Goal: Task Accomplishment & Management: Complete application form

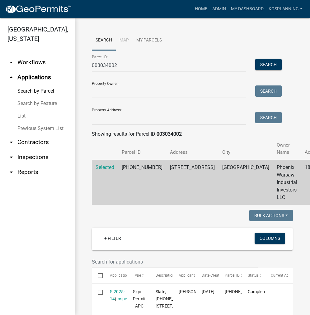
scroll to position [249, 0]
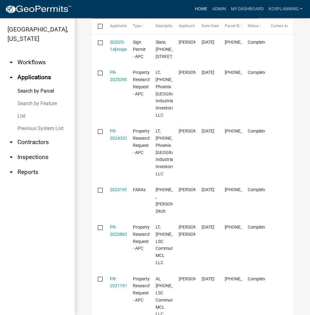
click at [204, 12] on link "Home" at bounding box center [201, 9] width 17 height 12
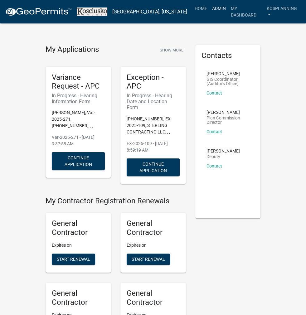
click at [214, 11] on link "Admin" at bounding box center [218, 8] width 19 height 12
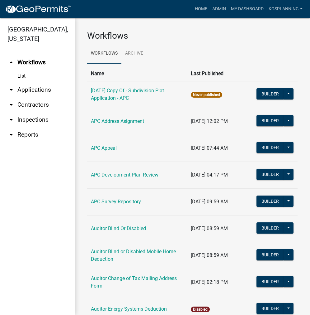
click at [45, 89] on link "arrow_drop_down Applications" at bounding box center [37, 89] width 75 height 15
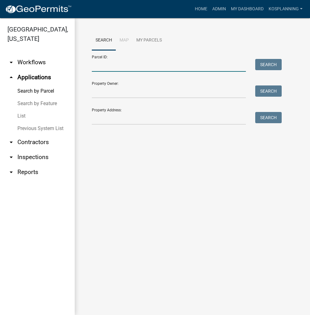
click at [100, 63] on input "Parcel ID:" at bounding box center [169, 65] width 154 height 13
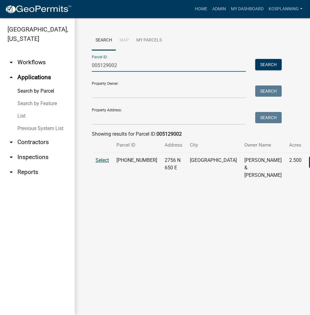
type input "005129002"
click at [98, 163] on span "Select" at bounding box center [102, 160] width 13 height 6
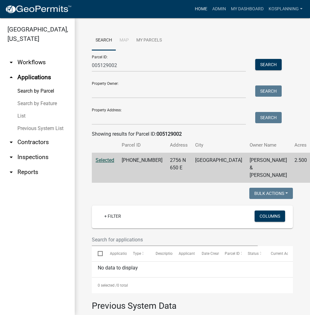
click at [203, 11] on link "Home" at bounding box center [201, 9] width 17 height 12
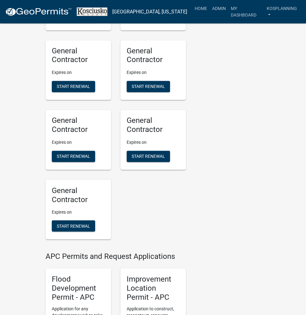
scroll to position [623, 0]
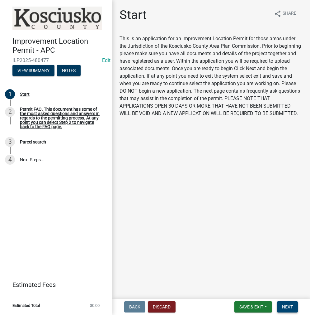
click at [289, 308] on span "Next" at bounding box center [287, 306] width 11 height 5
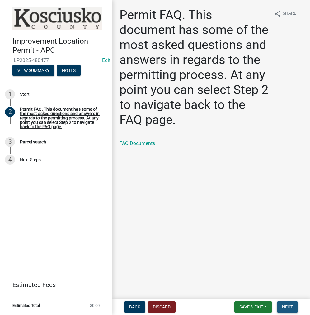
click at [291, 307] on span "Next" at bounding box center [287, 306] width 11 height 5
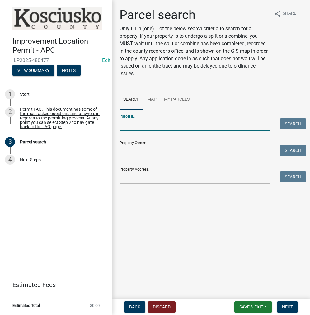
click at [146, 127] on input "Parcel ID:" at bounding box center [195, 124] width 151 height 13
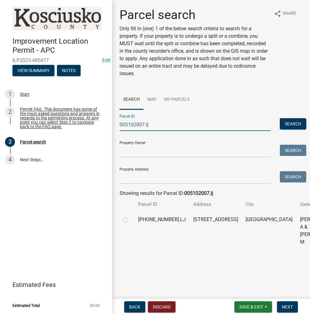
type input "005102007.lj"
click at [131, 216] on label at bounding box center [131, 216] width 0 height 0
click at [131, 220] on input "radio" at bounding box center [133, 218] width 4 height 4
radio input "true"
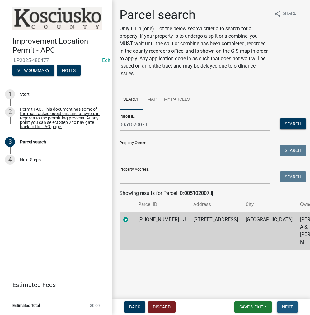
click at [283, 308] on span "Next" at bounding box center [287, 306] width 11 height 5
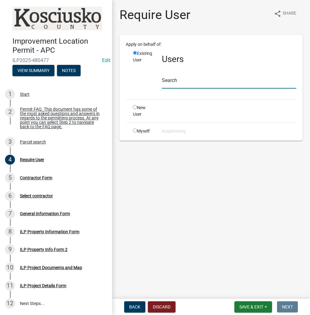
click at [179, 84] on input "text" at bounding box center [229, 82] width 135 height 13
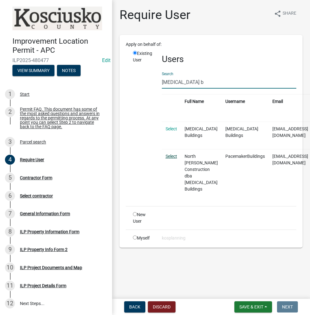
type input "[MEDICAL_DATA] b"
click at [170, 154] on link "Select" at bounding box center [172, 156] width 12 height 5
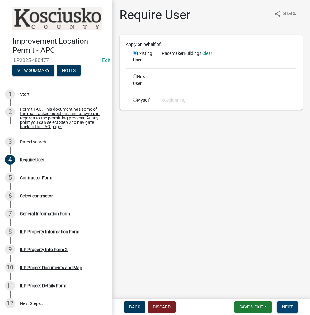
click at [286, 307] on span "Next" at bounding box center [287, 306] width 11 height 5
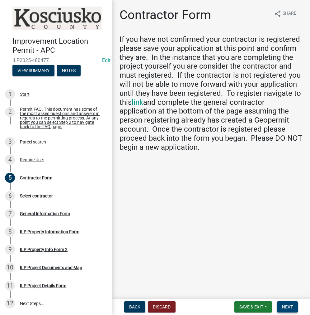
click at [297, 308] on button "Next" at bounding box center [287, 306] width 21 height 11
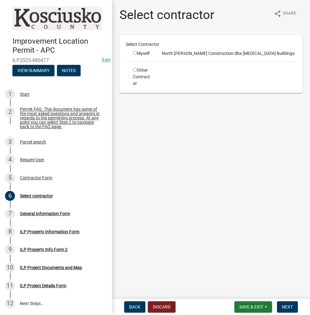
click at [136, 52] on input "radio" at bounding box center [135, 53] width 4 height 4
radio input "true"
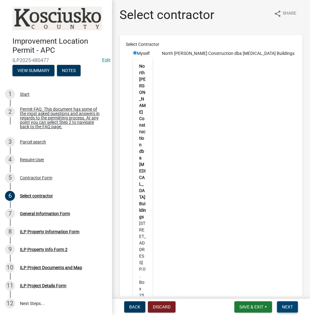
click at [282, 307] on button "Next" at bounding box center [287, 306] width 21 height 11
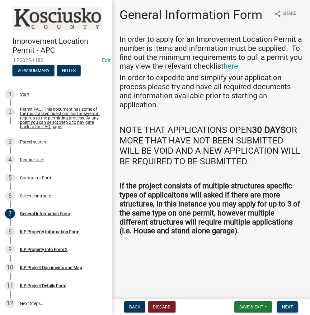
click at [289, 307] on span "Next" at bounding box center [287, 306] width 11 height 5
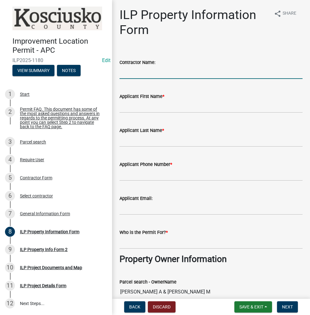
click at [135, 70] on input "Contractor Name:" at bounding box center [211, 72] width 183 height 13
type input "[MEDICAL_DATA] BUILDERS"
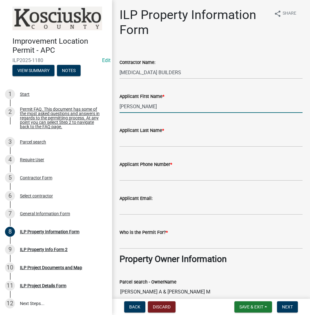
type input "[PERSON_NAME]"
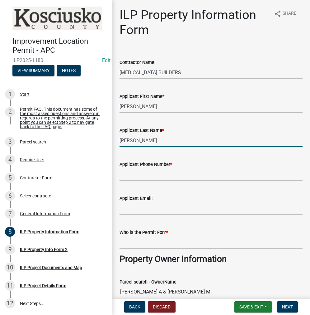
type input "[PERSON_NAME]"
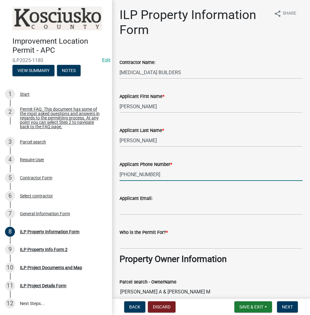
type input "[PHONE_NUMBER]"
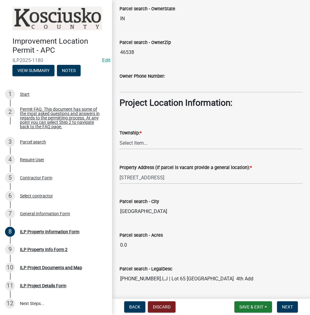
scroll to position [436, 0]
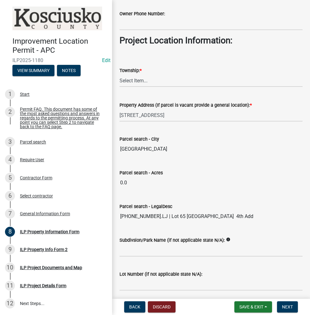
type input "[PERSON_NAME]"
click at [140, 76] on select "Select Item... [PERSON_NAME] - Elkhart Co Clay Etna [GEOGRAPHIC_DATA][PERSON_NA…" at bounding box center [211, 80] width 183 height 13
click at [120, 74] on select "Select Item... [PERSON_NAME] - Elkhart Co Clay Etna [GEOGRAPHIC_DATA][PERSON_NA…" at bounding box center [211, 80] width 183 height 13
select select "8aeb2c27-db4f-4f65-83dd-c512a3678cb2"
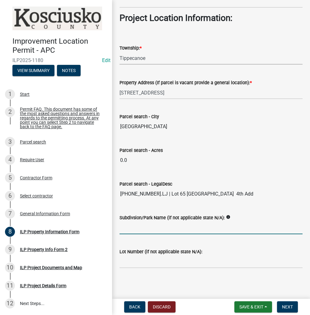
click at [135, 227] on input "Subdivsion/Park Name (if not applicable state N/A):" at bounding box center [211, 227] width 183 height 13
type input "ROLLING RIDGE"
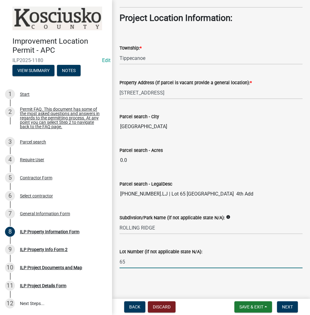
type input "65"
drag, startPoint x: 291, startPoint y: 307, endPoint x: 289, endPoint y: 310, distance: 3.2
click at [291, 310] on button "Next" at bounding box center [287, 306] width 21 height 11
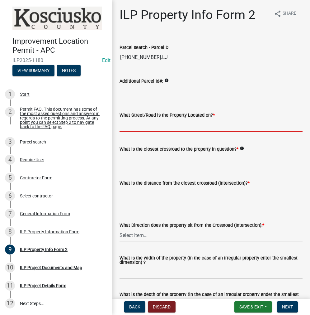
click at [153, 122] on input "What Street/Road is the Property Located on? *" at bounding box center [211, 125] width 183 height 13
type input "EMS B7 LN"
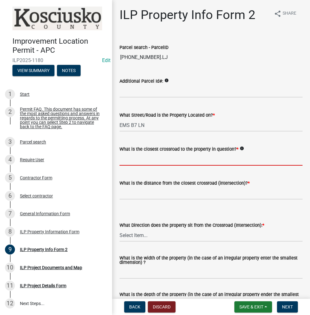
click at [130, 159] on input "What is the closest crossroad to the property in question? *" at bounding box center [211, 159] width 183 height 13
type input "EMS B8 LN"
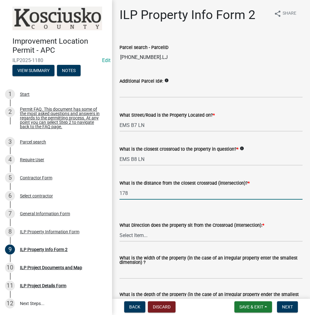
type input "178"
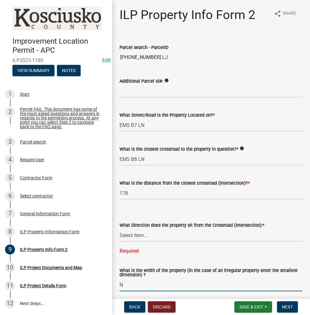
type input "N"
click at [137, 233] on select "Select Item... N NE NW S SE SW E W" at bounding box center [211, 235] width 183 height 13
click at [120, 229] on select "Select Item... N NE NW S SE SW E W" at bounding box center [211, 235] width 183 height 13
select select "0609af41-fe40-4fa2-880d-6f54f567ae8e"
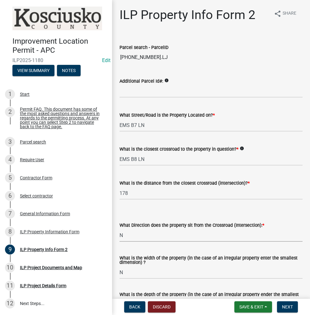
scroll to position [62, 0]
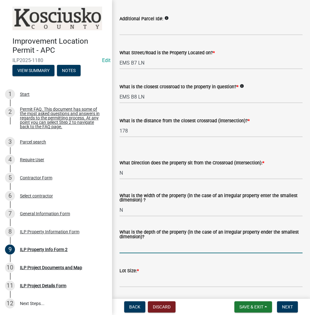
click at [132, 245] on input "What is the depth of the property (in the case of an irregular property ender t…" at bounding box center [211, 246] width 183 height 13
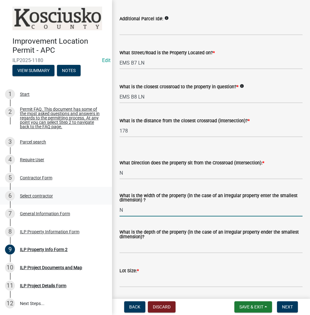
drag, startPoint x: 138, startPoint y: 207, endPoint x: 97, endPoint y: 204, distance: 40.9
click at [97, 204] on div "Improvement Location Permit - APC ILP2025-1180 Edit View Summary Notes 1 Start …" at bounding box center [155, 157] width 310 height 315
type input "100"
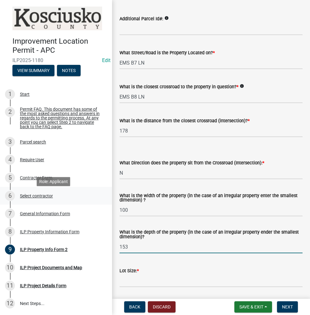
type input "153"
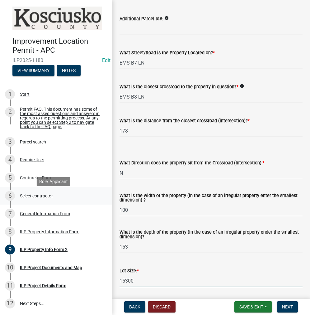
type input "15300"
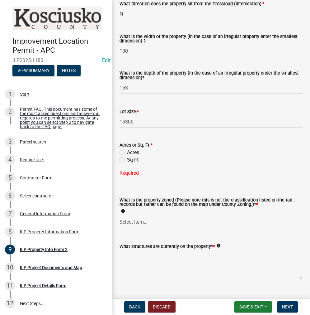
click at [127, 160] on label "Sq Ft" at bounding box center [133, 159] width 12 height 7
click at [127, 160] on input "Sq Ft" at bounding box center [129, 158] width 4 height 4
radio input "true"
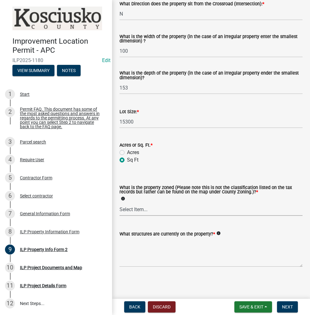
click at [138, 207] on select "Select Item... Agricultural Agricultural 2 Commercial Environmental Industrial …" at bounding box center [211, 209] width 183 height 13
click at [120, 203] on select "Select Item... Agricultural Agricultural 2 Commercial Environmental Industrial …" at bounding box center [211, 209] width 183 height 13
select select "1146270b-2111-4e23-bf7f-74ce85cf7041"
click at [137, 253] on textarea "What structures are currently on the property? *" at bounding box center [211, 252] width 183 height 29
click at [147, 241] on textarea "RESIDENCE & ATTACHED GARAGE" at bounding box center [211, 252] width 183 height 29
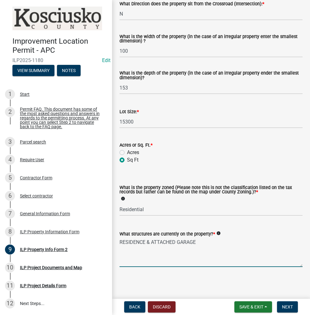
click at [150, 245] on textarea "RESIDENCE & ATTACHED GARAGE" at bounding box center [211, 252] width 183 height 29
click at [209, 243] on textarea "RESIDENCE, ATTACHED GARAGE" at bounding box center [211, 252] width 183 height 29
type textarea "RESIDENCE, ATTACHED GARAGE & SHED"
click at [287, 306] on span "Next" at bounding box center [287, 306] width 11 height 5
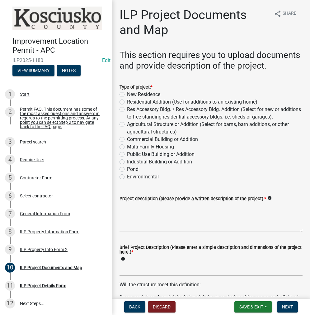
click at [127, 106] on label "Residential Addition (Use for additions to an existing home)" at bounding box center [192, 101] width 131 height 7
click at [127, 102] on input "Residential Addition (Use for additions to an existing home)" at bounding box center [129, 100] width 4 height 4
radio input "true"
click at [127, 119] on label "Res Accessory Bldg. / Res Accessory Bldg. Addition (Select for new or additions…" at bounding box center [215, 113] width 176 height 15
click at [127, 110] on input "Res Accessory Bldg. / Res Accessory Bldg. Addition (Select for new or additions…" at bounding box center [129, 108] width 4 height 4
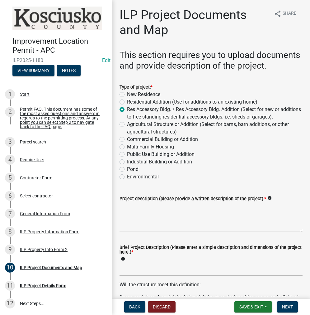
radio input "true"
click at [155, 231] on textarea "Project description (please provide a written description of the project): *" at bounding box center [211, 216] width 183 height 29
type textarea "16X28 DET GARAGE ADDITION"
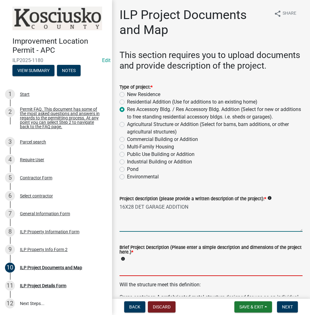
click at [137, 276] on input "Brief Project Description (Please enter a simple description and dimensions of …" at bounding box center [211, 269] width 183 height 13
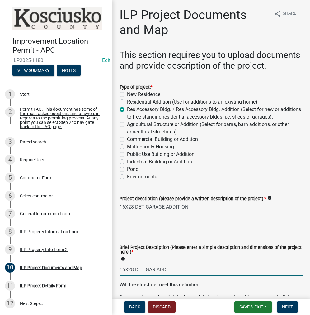
type input "16X28 DET GAR ADD"
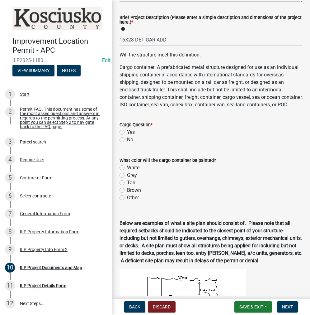
click at [127, 143] on label "No" at bounding box center [130, 139] width 6 height 7
click at [127, 140] on input "No" at bounding box center [129, 138] width 4 height 4
radio input "true"
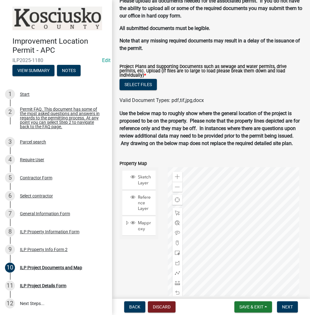
scroll to position [655, 0]
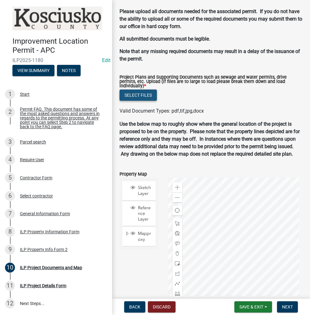
click at [155, 101] on button "Select files" at bounding box center [138, 94] width 37 height 11
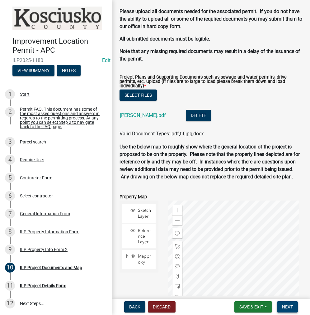
click at [285, 304] on span "Next" at bounding box center [287, 306] width 11 height 5
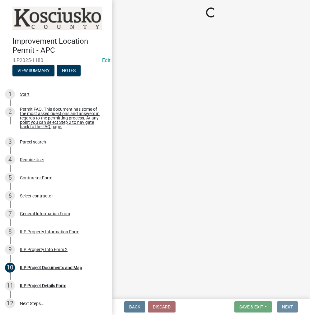
scroll to position [0, 0]
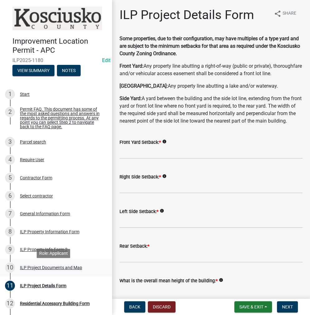
click at [42, 270] on div "ILP Project Documents and Map" at bounding box center [51, 267] width 62 height 4
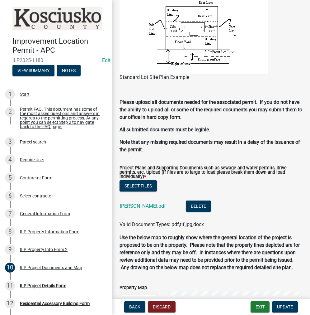
scroll to position [655, 0]
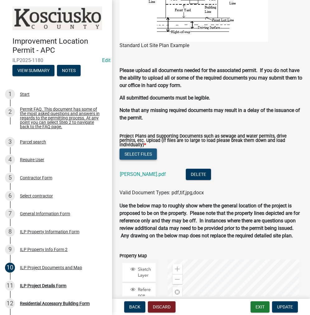
click at [146, 160] on button "Select files" at bounding box center [138, 153] width 37 height 11
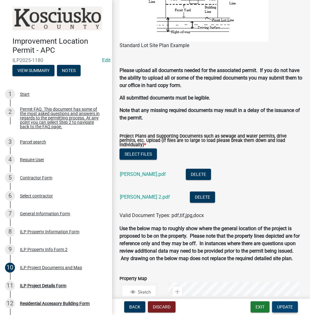
click at [283, 308] on span "Update" at bounding box center [285, 306] width 16 height 5
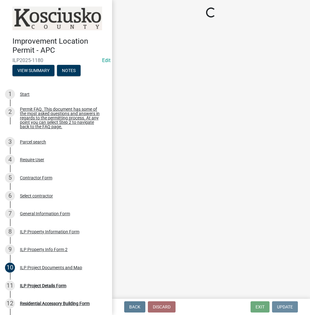
scroll to position [0, 0]
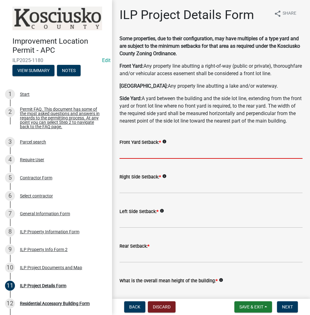
click at [141, 159] on input "text" at bounding box center [211, 152] width 183 height 13
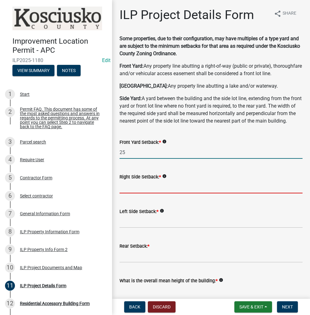
type input "25.0"
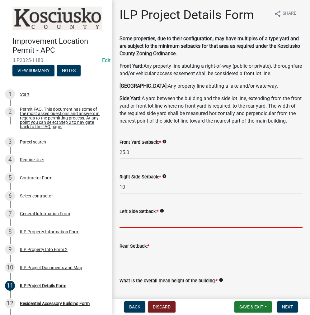
type input "10.0"
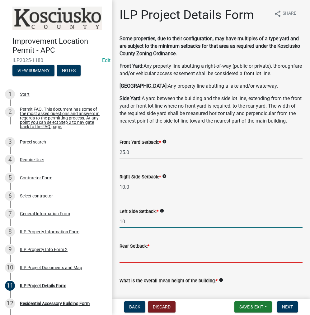
type input "10.0"
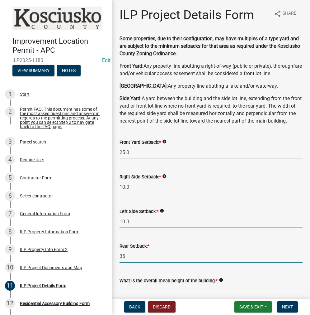
type input "35.0"
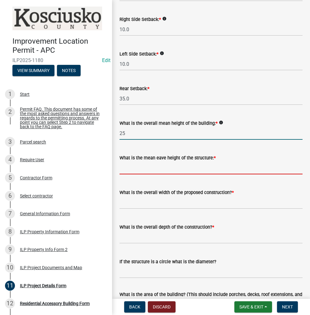
type input "25.0"
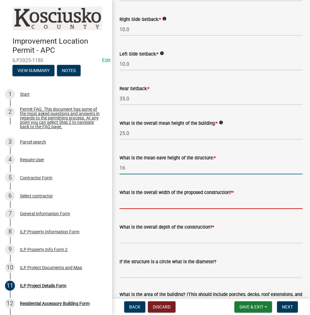
type input "16.0"
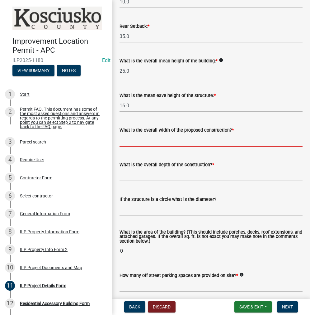
scroll to position [251, 0]
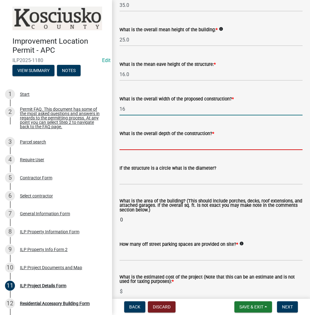
type input "16.00"
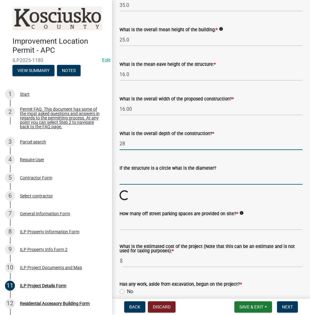
type input "28.00"
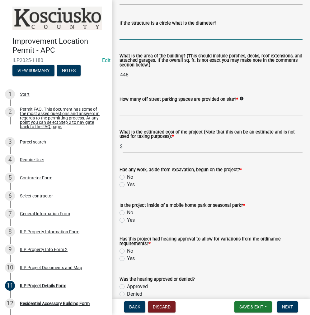
scroll to position [407, 0]
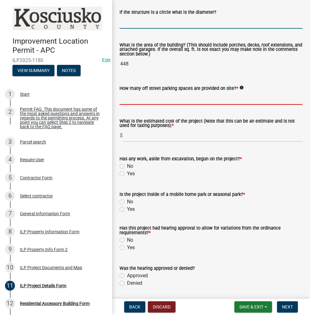
click at [150, 105] on input "text" at bounding box center [211, 98] width 183 height 13
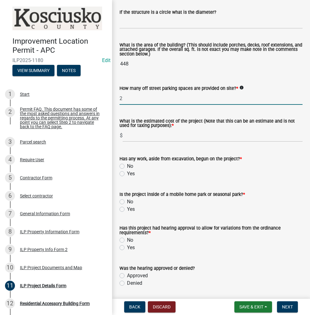
type input "2"
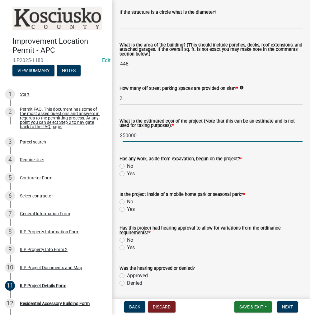
type input "50000"
click at [127, 170] on label "No" at bounding box center [130, 165] width 6 height 7
click at [127, 166] on input "No" at bounding box center [129, 164] width 4 height 4
radio input "true"
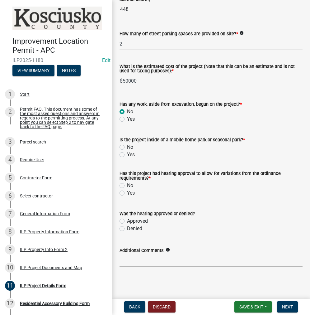
click at [127, 146] on label "No" at bounding box center [130, 146] width 6 height 7
click at [127, 146] on input "No" at bounding box center [129, 145] width 4 height 4
radio input "true"
click at [127, 193] on label "Yes" at bounding box center [131, 192] width 8 height 7
click at [127, 193] on input "Yes" at bounding box center [129, 191] width 4 height 4
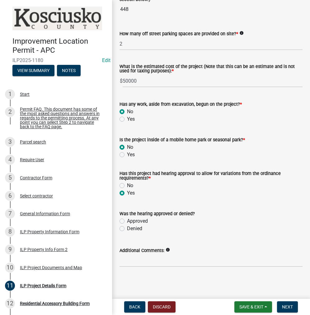
radio input "true"
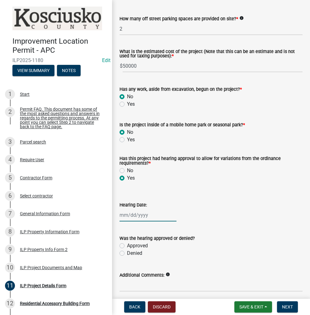
click at [150, 221] on div at bounding box center [148, 215] width 57 height 13
select select "9"
select select "2025"
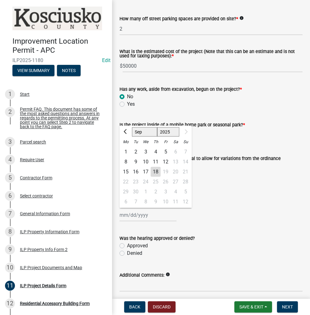
click at [125, 166] on div "8" at bounding box center [126, 161] width 10 height 10
type input "[DATE]"
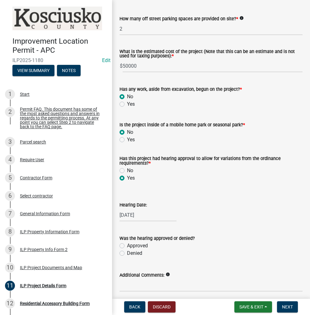
scroll to position [516, 0]
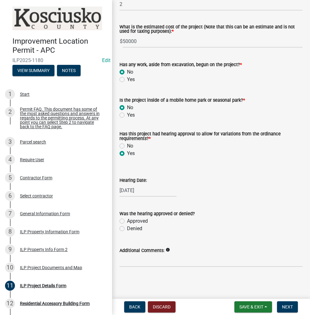
click at [127, 222] on label "Approved" at bounding box center [137, 220] width 21 height 7
click at [127, 221] on input "Approved" at bounding box center [129, 219] width 4 height 4
radio input "true"
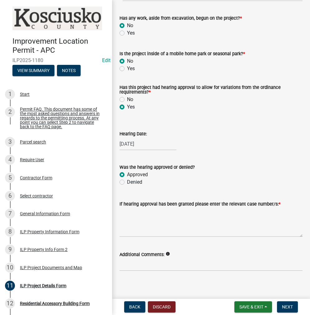
scroll to position [566, 0]
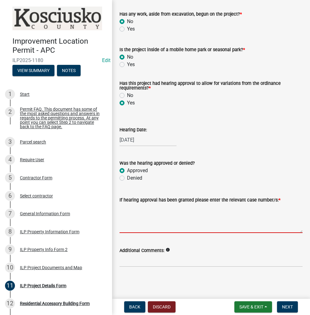
click at [132, 216] on textarea "If hearing approval has been granted please enter the relevant case number/s: *" at bounding box center [211, 218] width 183 height 29
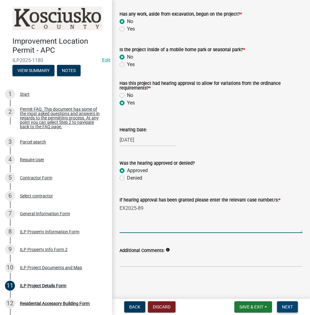
type textarea "EX2025-89"
click at [293, 306] on span "Next" at bounding box center [287, 306] width 11 height 5
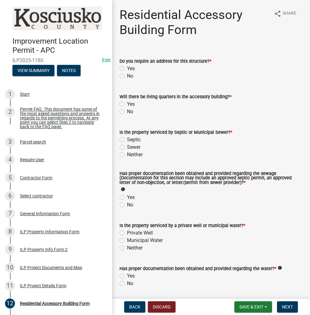
click at [127, 76] on label "No" at bounding box center [130, 75] width 6 height 7
click at [127, 76] on input "No" at bounding box center [129, 74] width 4 height 4
radio input "true"
click at [127, 109] on label "No" at bounding box center [130, 111] width 6 height 7
click at [127, 109] on input "No" at bounding box center [129, 110] width 4 height 4
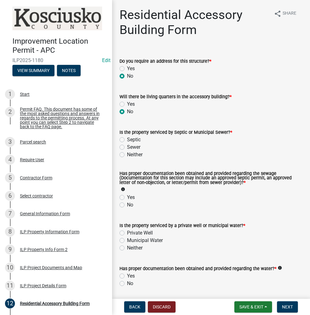
radio input "true"
click at [127, 146] on label "Sewer" at bounding box center [133, 146] width 13 height 7
click at [127, 146] on input "Sewer" at bounding box center [129, 145] width 4 height 4
radio input "true"
click at [127, 198] on label "Yes" at bounding box center [131, 197] width 8 height 7
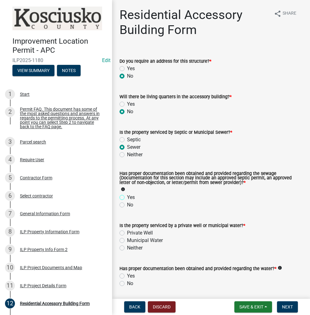
click at [127, 198] on input "Yes" at bounding box center [129, 196] width 4 height 4
radio input "true"
click at [127, 233] on label "Private Well" at bounding box center [140, 232] width 26 height 7
click at [127, 233] on input "Private Well" at bounding box center [129, 231] width 4 height 4
radio input "true"
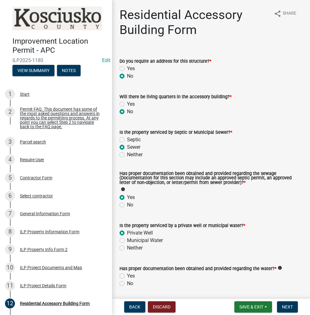
click at [127, 275] on label "Yes" at bounding box center [131, 275] width 8 height 7
click at [127, 275] on input "Yes" at bounding box center [129, 274] width 4 height 4
radio input "true"
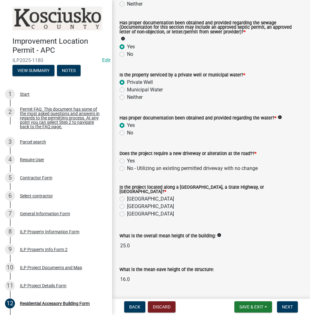
scroll to position [166, 0]
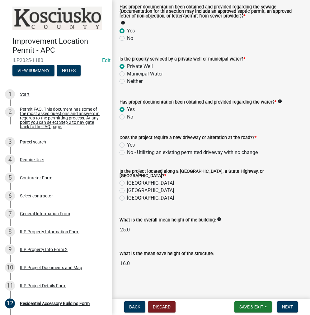
click at [127, 152] on label "No - Utilizing an existing permitted driveway with no change" at bounding box center [192, 152] width 131 height 7
click at [127, 152] on input "No - Utilizing an existing permitted driveway with no change" at bounding box center [129, 151] width 4 height 4
radio input "true"
click at [127, 181] on label "[GEOGRAPHIC_DATA]" at bounding box center [150, 182] width 47 height 7
click at [127, 181] on input "[GEOGRAPHIC_DATA]" at bounding box center [129, 181] width 4 height 4
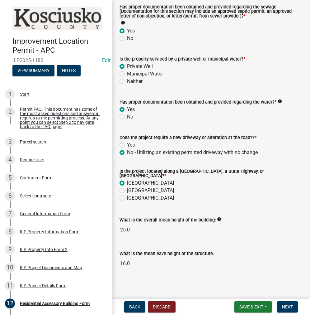
radio input "true"
click at [284, 307] on span "Next" at bounding box center [287, 306] width 11 height 5
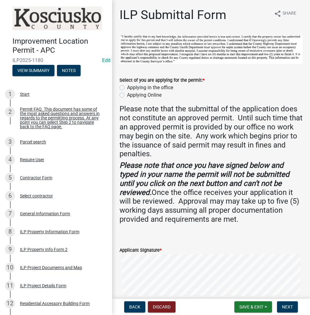
click at [127, 87] on label "Applying in the office" at bounding box center [150, 87] width 46 height 7
click at [127, 87] on input "Applying in the office" at bounding box center [129, 86] width 4 height 4
radio input "true"
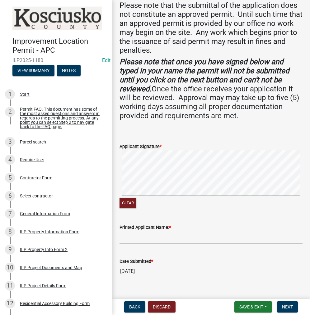
scroll to position [113, 0]
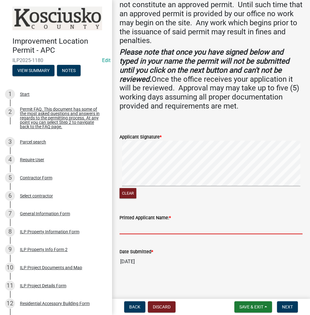
click at [144, 226] on input "Printed Applicant Name: *" at bounding box center [211, 227] width 183 height 13
type input "[PERSON_NAME]"
click at [291, 310] on button "Next" at bounding box center [287, 306] width 21 height 11
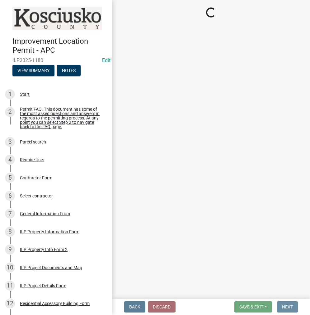
scroll to position [0, 0]
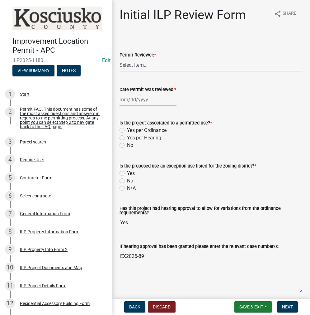
drag, startPoint x: 140, startPoint y: 66, endPoint x: 140, endPoint y: 70, distance: 4.1
click at [140, 66] on select "Select Item... MMS LT AT CS [PERSON_NAME]" at bounding box center [211, 65] width 183 height 13
click at [120, 59] on select "Select Item... MMS LT AT CS [PERSON_NAME]" at bounding box center [211, 65] width 183 height 13
select select "c872cdc8-ca01-49f1-a213-e4b05fa58cd2"
click at [136, 98] on div at bounding box center [148, 99] width 57 height 13
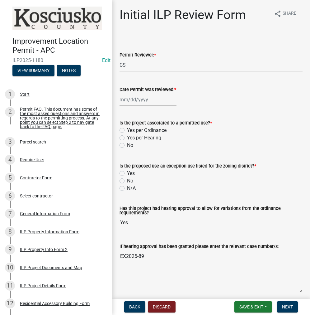
select select "9"
select select "2025"
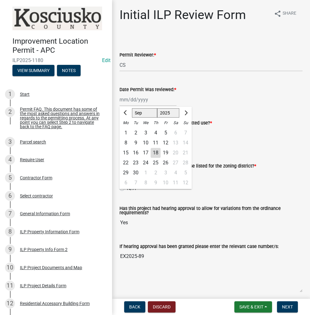
click at [157, 155] on div "18" at bounding box center [156, 153] width 10 height 10
type input "[DATE]"
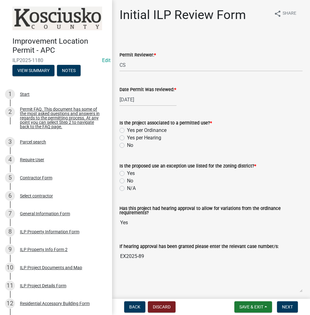
drag, startPoint x: 121, startPoint y: 136, endPoint x: 122, endPoint y: 142, distance: 7.0
click at [127, 136] on label "Yes per Hearing" at bounding box center [144, 137] width 34 height 7
click at [127, 136] on input "Yes per Hearing" at bounding box center [129, 136] width 4 height 4
radio input "true"
click at [127, 180] on label "No" at bounding box center [130, 180] width 6 height 7
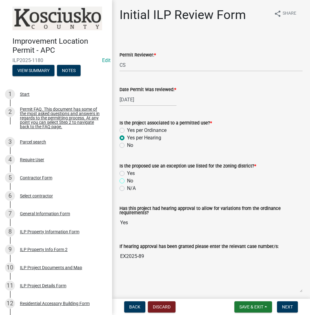
click at [127, 180] on input "No" at bounding box center [129, 179] width 4 height 4
radio input "true"
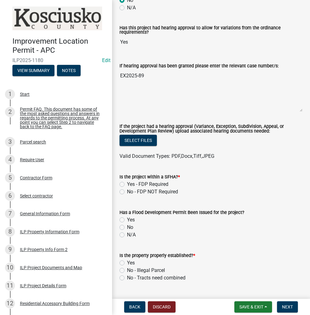
scroll to position [218, 0]
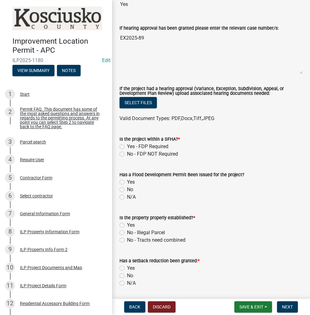
click at [121, 151] on div "No - FDP NOT Required" at bounding box center [211, 153] width 183 height 7
click at [127, 152] on label "No - FDP NOT Required" at bounding box center [152, 153] width 51 height 7
click at [127, 152] on input "No - FDP NOT Required" at bounding box center [129, 152] width 4 height 4
radio input "true"
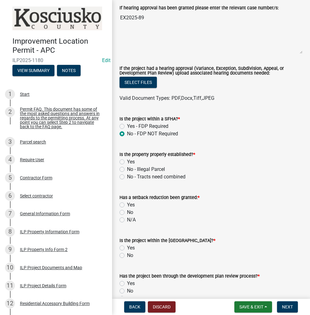
scroll to position [249, 0]
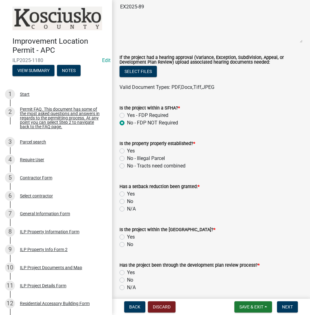
click at [127, 150] on label "Yes" at bounding box center [131, 150] width 8 height 7
click at [127, 150] on input "Yes" at bounding box center [129, 149] width 4 height 4
radio input "true"
click at [124, 198] on div "No" at bounding box center [211, 201] width 183 height 7
click at [127, 202] on label "No" at bounding box center [130, 201] width 6 height 7
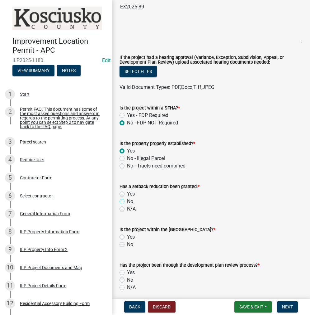
click at [127, 202] on input "No" at bounding box center [129, 200] width 4 height 4
radio input "true"
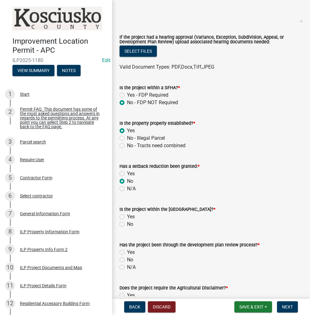
scroll to position [312, 0]
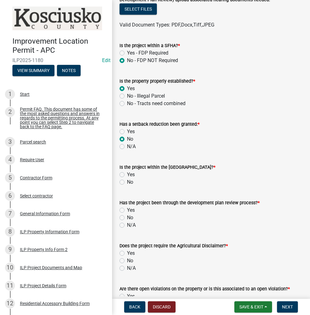
click at [127, 181] on label "No" at bounding box center [130, 181] width 6 height 7
click at [127, 181] on input "No" at bounding box center [129, 180] width 4 height 4
radio input "true"
click at [127, 218] on label "No" at bounding box center [130, 217] width 6 height 7
click at [127, 218] on input "No" at bounding box center [129, 216] width 4 height 4
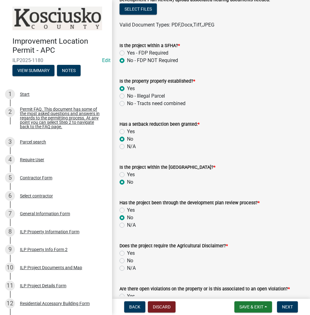
radio input "true"
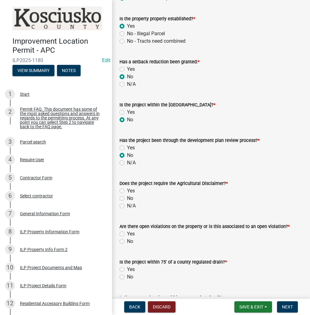
click at [127, 197] on label "No" at bounding box center [130, 197] width 6 height 7
click at [127, 197] on input "No" at bounding box center [129, 196] width 4 height 4
radio input "true"
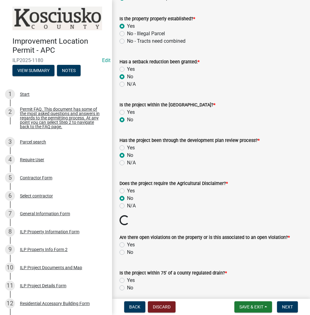
click at [127, 251] on label "No" at bounding box center [130, 251] width 6 height 7
click at [127, 251] on input "No" at bounding box center [129, 250] width 4 height 4
radio input "true"
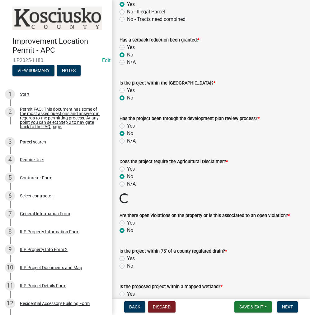
scroll to position [468, 0]
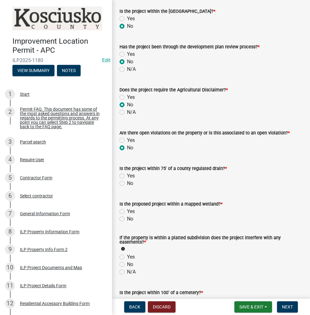
click at [127, 182] on label "No" at bounding box center [130, 183] width 6 height 7
click at [127, 182] on input "No" at bounding box center [129, 182] width 4 height 4
radio input "true"
click at [127, 219] on label "No" at bounding box center [130, 218] width 6 height 7
click at [127, 219] on input "No" at bounding box center [129, 217] width 4 height 4
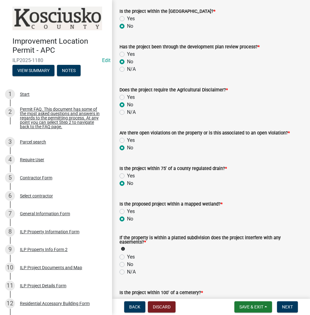
radio input "true"
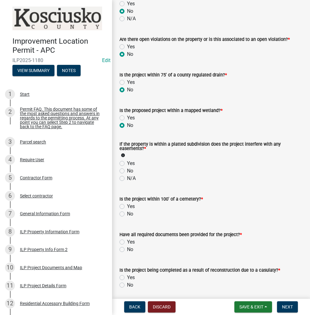
click at [127, 170] on label "No" at bounding box center [130, 170] width 6 height 7
click at [127, 170] on input "No" at bounding box center [129, 169] width 4 height 4
radio input "true"
click at [127, 212] on label "No" at bounding box center [130, 213] width 6 height 7
click at [127, 212] on input "No" at bounding box center [129, 212] width 4 height 4
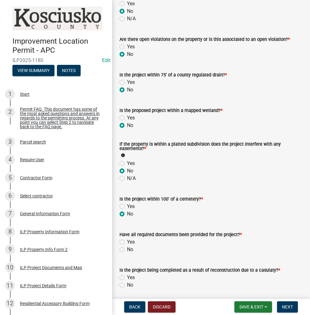
radio input "true"
click at [127, 240] on label "Yes" at bounding box center [131, 241] width 8 height 7
click at [127, 240] on input "Yes" at bounding box center [129, 240] width 4 height 4
radio input "true"
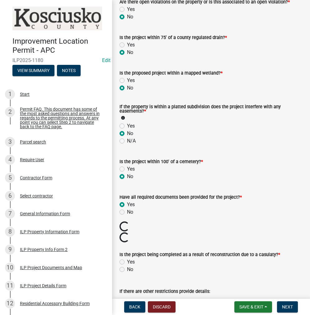
scroll to position [655, 0]
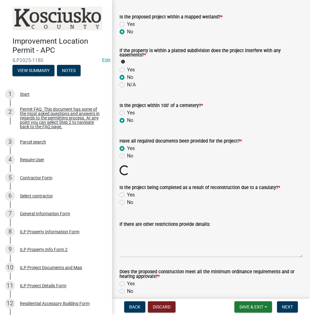
click at [127, 201] on label "No" at bounding box center [130, 202] width 6 height 7
click at [127, 201] on input "No" at bounding box center [129, 201] width 4 height 4
radio input "true"
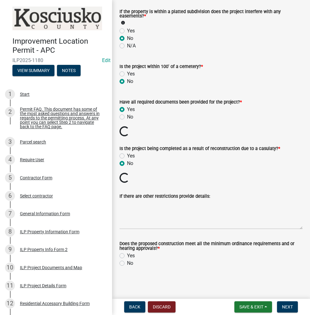
scroll to position [672, 0]
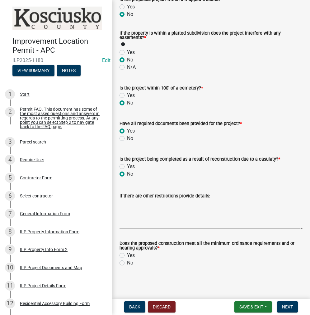
click at [127, 254] on label "Yes" at bounding box center [131, 255] width 8 height 7
click at [127, 254] on input "Yes" at bounding box center [129, 254] width 4 height 4
radio input "true"
click at [288, 309] on span "Next" at bounding box center [287, 306] width 11 height 5
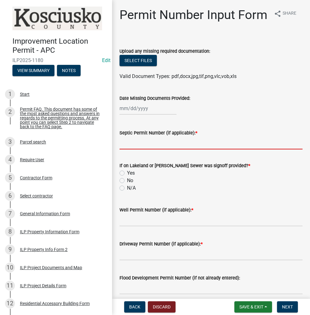
click at [142, 149] on input "Septic Permit Number (if applicable): *" at bounding box center [211, 143] width 183 height 13
type input "LONO"
click at [127, 177] on label "Yes" at bounding box center [131, 172] width 8 height 7
click at [127, 173] on input "Yes" at bounding box center [129, 171] width 4 height 4
radio input "true"
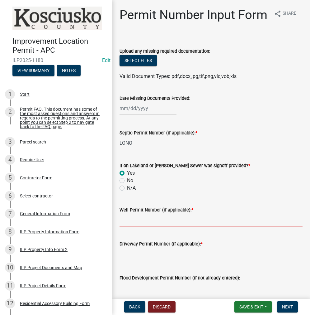
click at [128, 226] on input "Well Permit Number (if applicable): *" at bounding box center [211, 220] width 183 height 13
type input "LONO"
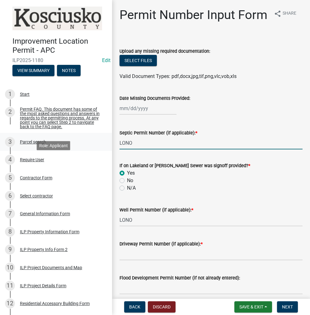
drag, startPoint x: 144, startPoint y: 157, endPoint x: 89, endPoint y: 152, distance: 55.3
click at [89, 152] on div "Improvement Location Permit - APC ILP2025-1180 Edit View Summary Notes 1 Start …" at bounding box center [155, 157] width 310 height 315
type input "LRSD"
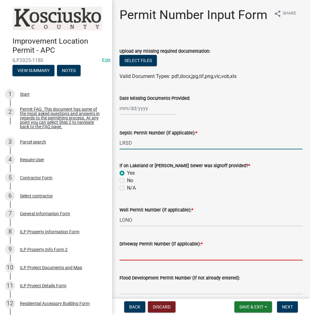
click at [125, 260] on input "Driveway Permit Number (if applicable): *" at bounding box center [211, 253] width 183 height 13
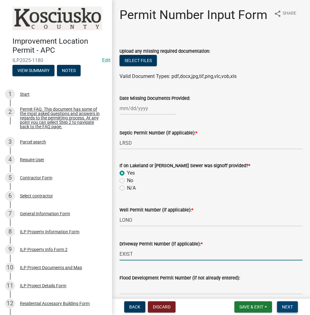
type input "EXIST"
click at [288, 307] on span "Next" at bounding box center [287, 306] width 11 height 5
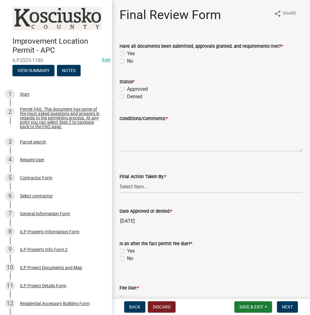
click at [127, 54] on label "Yes" at bounding box center [131, 53] width 8 height 7
click at [127, 54] on input "Yes" at bounding box center [129, 52] width 4 height 4
radio input "true"
click at [127, 89] on label "Approved" at bounding box center [137, 88] width 21 height 7
click at [127, 89] on input "Approved" at bounding box center [129, 87] width 4 height 4
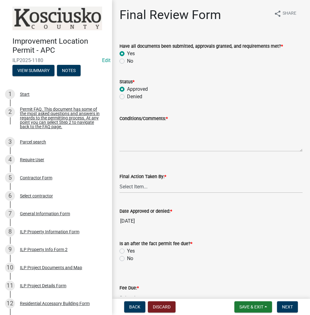
radio input "true"
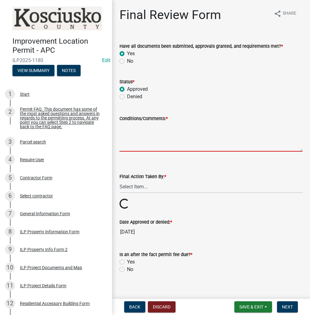
click at [140, 135] on textarea "Conditions/Comments: *" at bounding box center [211, 136] width 183 height 29
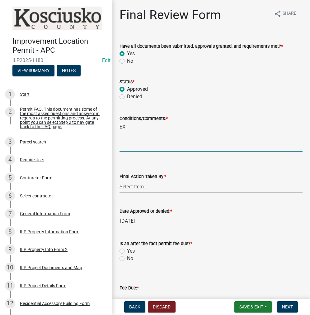
type textarea "E"
type textarea "PER HEARING EX2025-89"
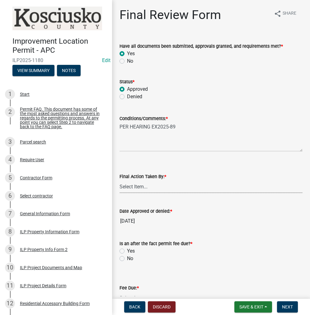
click at [147, 189] on select "Select Item... MMS LT AT CS [PERSON_NAME]" at bounding box center [211, 186] width 183 height 13
click at [120, 180] on select "Select Item... MMS LT AT CS [PERSON_NAME]" at bounding box center [211, 186] width 183 height 13
select select "c872cdc8-ca01-49f1-a213-e4b05fa58cd2"
click at [127, 259] on label "No" at bounding box center [130, 258] width 6 height 7
click at [127, 259] on input "No" at bounding box center [129, 257] width 4 height 4
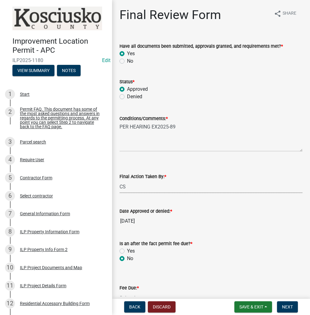
radio input "true"
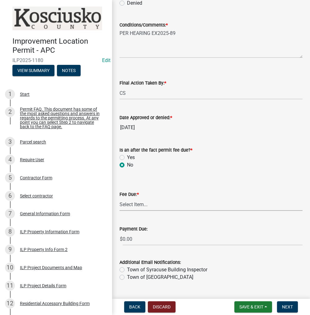
drag, startPoint x: 131, startPoint y: 204, endPoint x: 136, endPoint y: 209, distance: 7.1
click at [131, 204] on select "Select Item... N/A $10.00 $25.00 $125.00 $250 $500 $500 + $10.00 for every 10 s…" at bounding box center [211, 204] width 183 height 13
click at [120, 207] on select "Select Item... N/A $10.00 $25.00 $125.00 $250 $500 $500 + $10.00 for every 10 s…" at bounding box center [211, 204] width 183 height 13
select select "6f482d1d-eb35-47e6-92b0-143404755581"
click at [293, 305] on span "Next" at bounding box center [287, 306] width 11 height 5
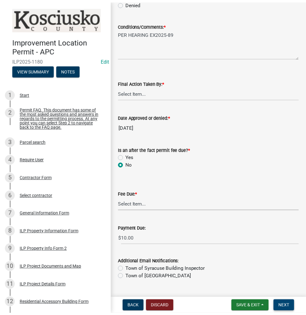
scroll to position [0, 0]
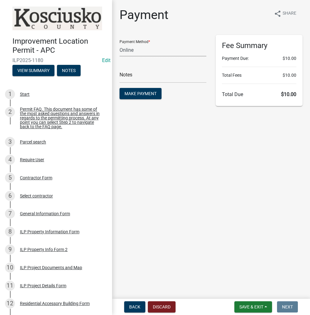
drag, startPoint x: 161, startPoint y: 48, endPoint x: 158, endPoint y: 50, distance: 4.2
click at [161, 48] on select "Credit Card POS Check Cash Online" at bounding box center [163, 50] width 87 height 13
select select "0: 2"
click at [120, 44] on select "Credit Card POS Check Cash Online" at bounding box center [163, 50] width 87 height 13
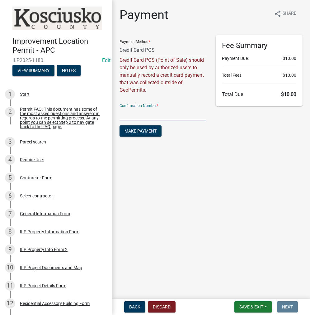
click at [133, 114] on input "text" at bounding box center [163, 114] width 87 height 13
paste input "14996739"
type input "14996739"
click at [144, 132] on span "Make Payment" at bounding box center [141, 130] width 32 height 5
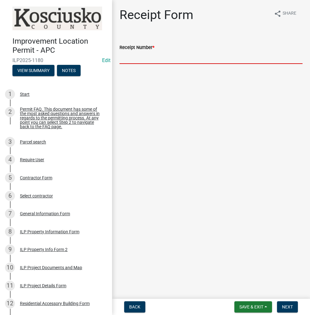
click at [144, 57] on input "Receipt Number *" at bounding box center [211, 57] width 183 height 13
paste input "14996739"
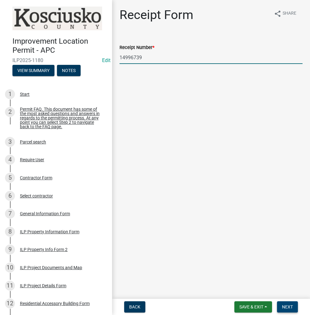
type input "14996739"
click at [283, 303] on button "Next" at bounding box center [287, 306] width 21 height 11
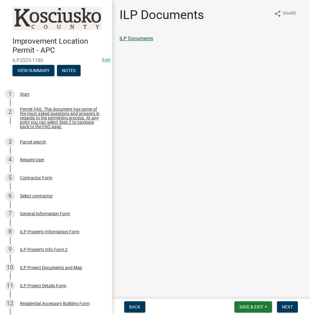
click at [150, 38] on link "ILP Documents" at bounding box center [137, 39] width 34 height 6
click at [294, 310] on button "Next" at bounding box center [287, 306] width 21 height 11
